Goal: Task Accomplishment & Management: Use online tool/utility

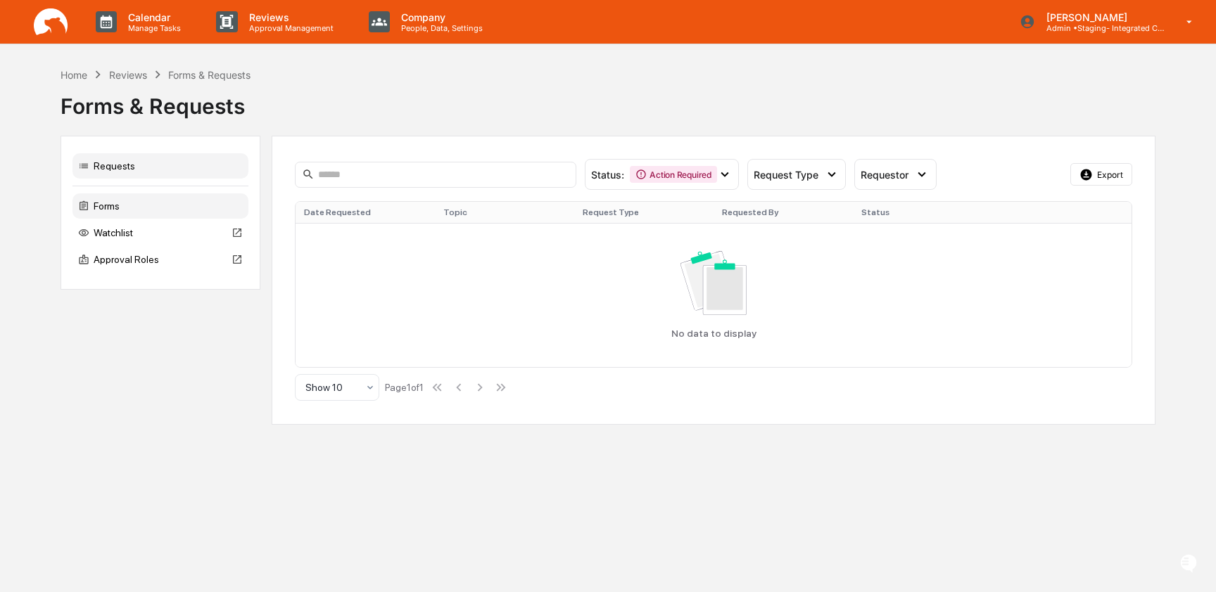
click at [144, 201] on div "Forms" at bounding box center [160, 206] width 176 height 25
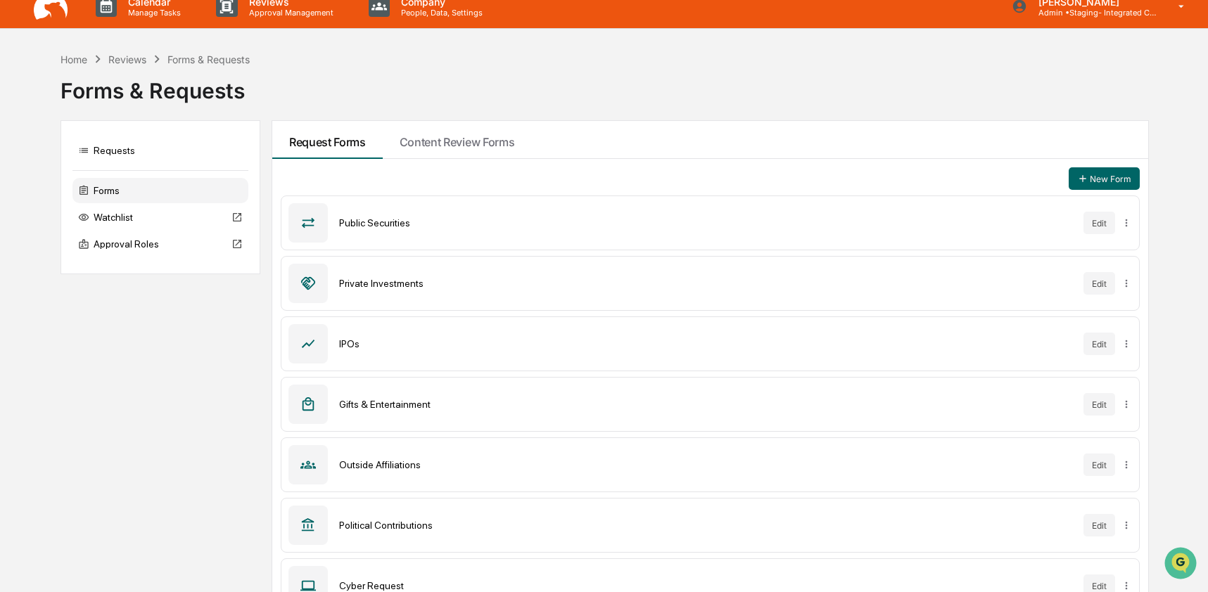
scroll to position [20, 0]
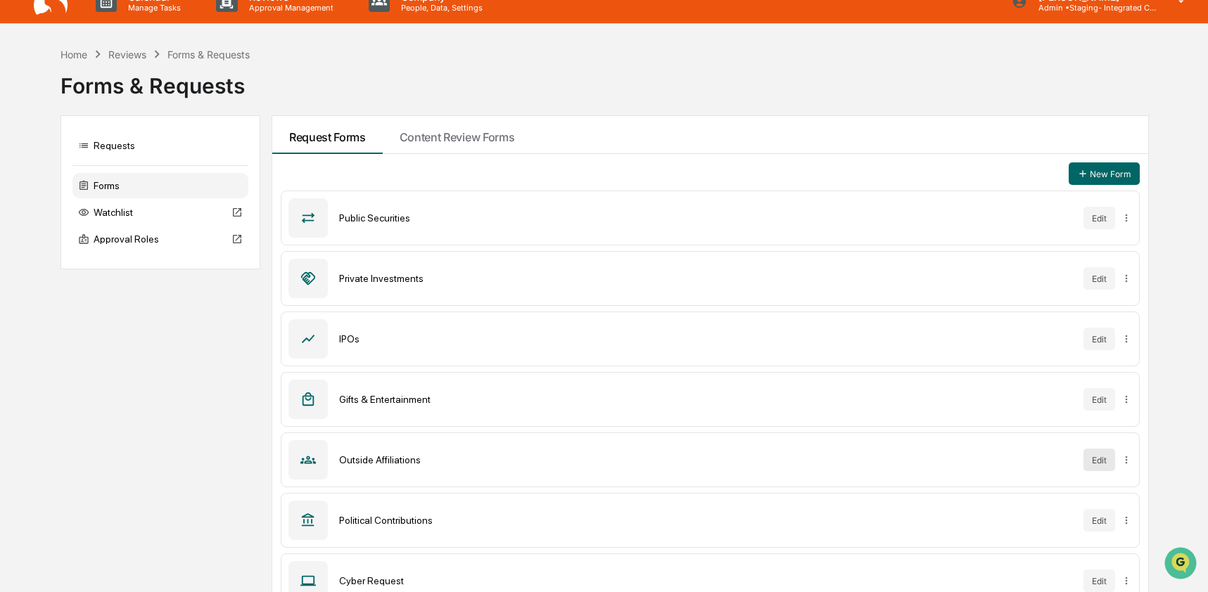
click at [1091, 464] on button "Edit" at bounding box center [1100, 460] width 32 height 23
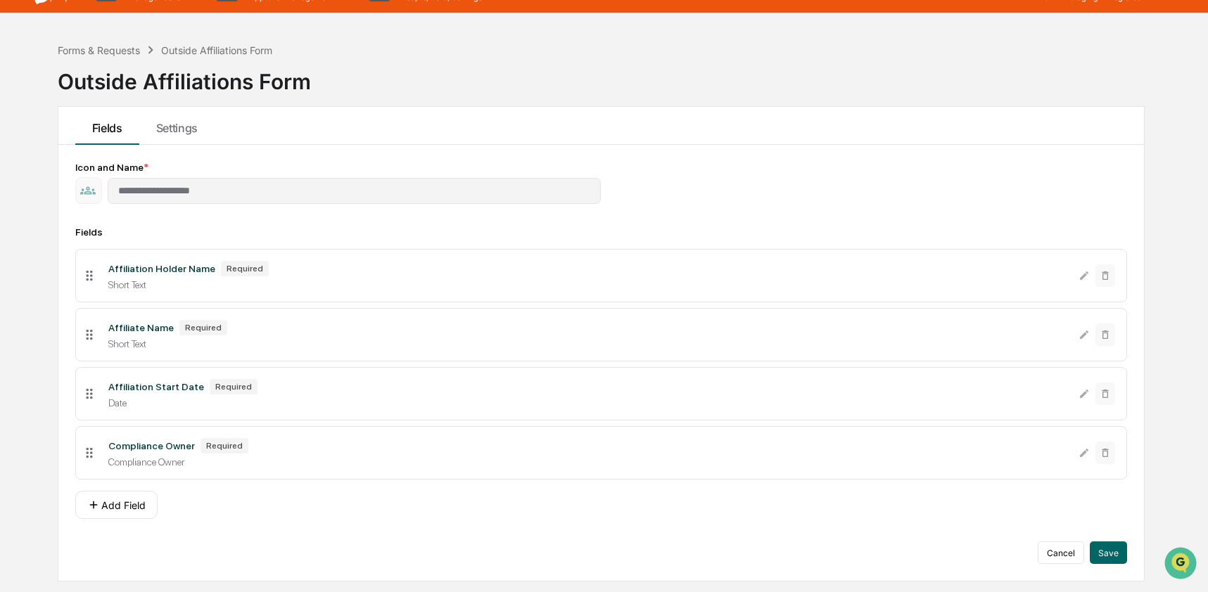
scroll to position [32, 0]
drag, startPoint x: 91, startPoint y: 339, endPoint x: 89, endPoint y: 272, distance: 67.6
click at [89, 272] on icon at bounding box center [89, 267] width 15 height 15
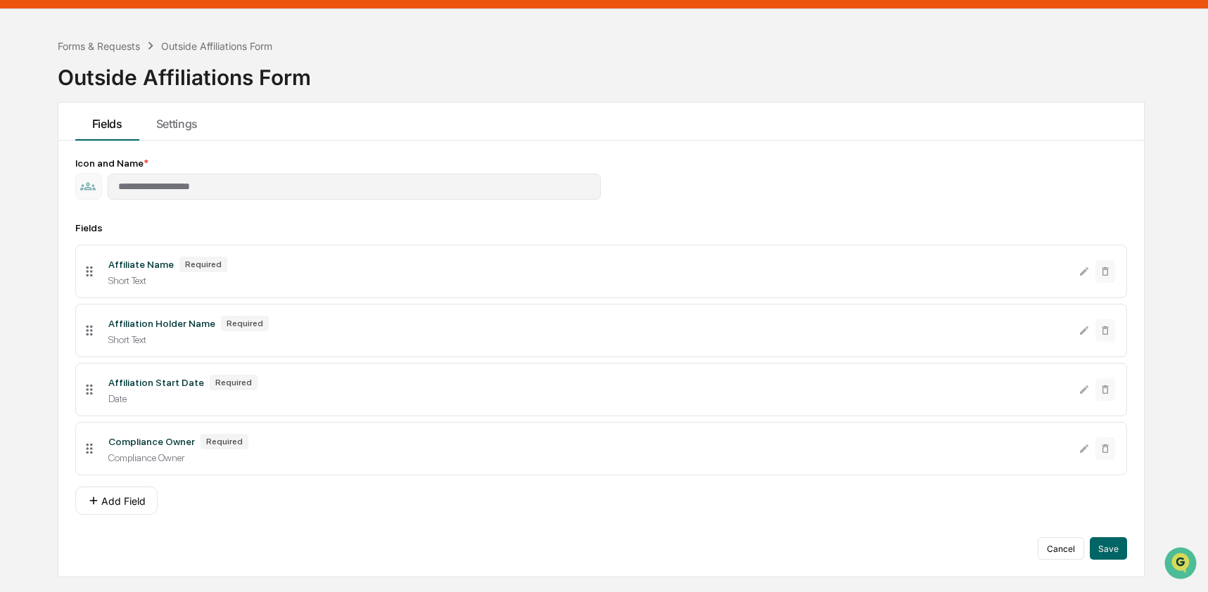
scroll to position [37, 0]
